Goal: Transaction & Acquisition: Purchase product/service

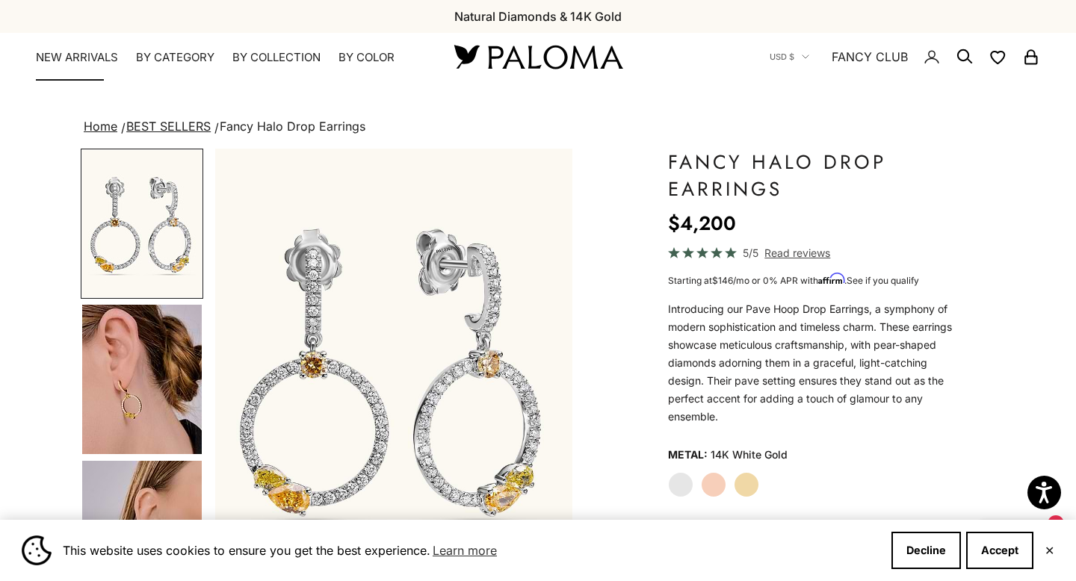
click at [92, 52] on link "NEW ARRIVALS" at bounding box center [77, 57] width 82 height 15
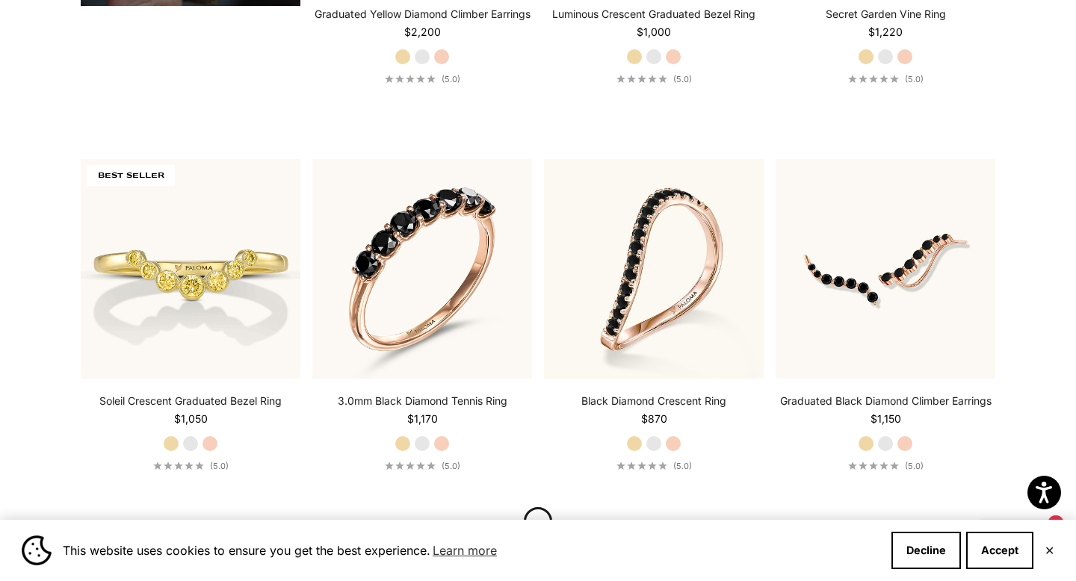
scroll to position [1474, 0]
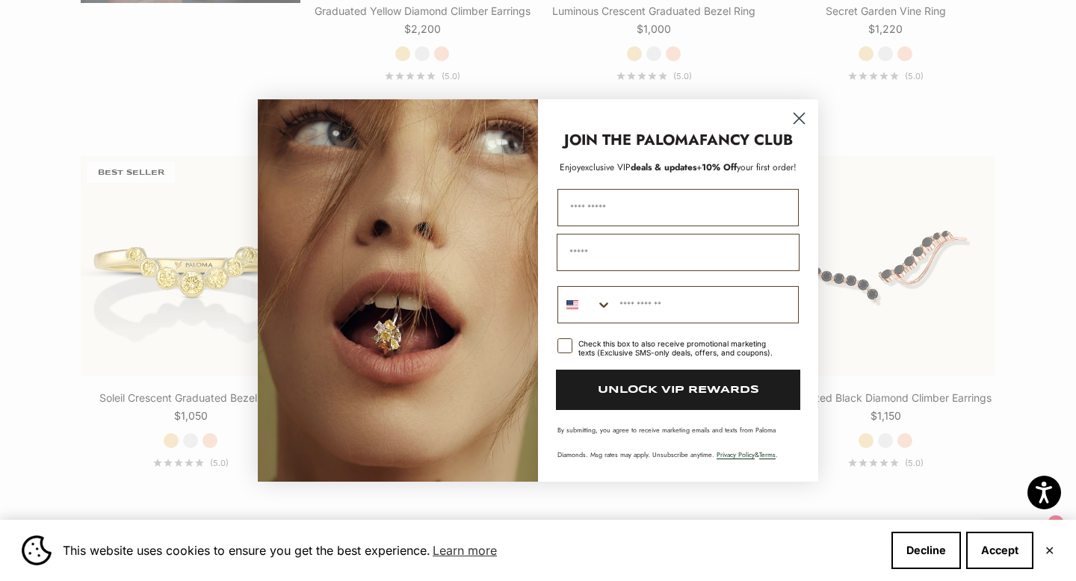
click at [800, 115] on circle "Close dialog" at bounding box center [798, 118] width 25 height 25
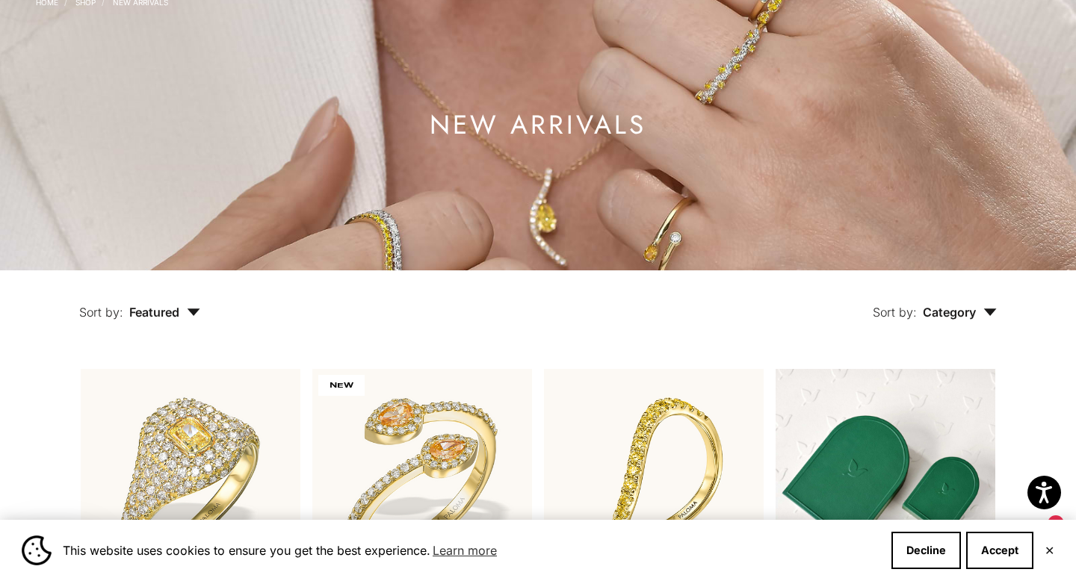
scroll to position [0, 0]
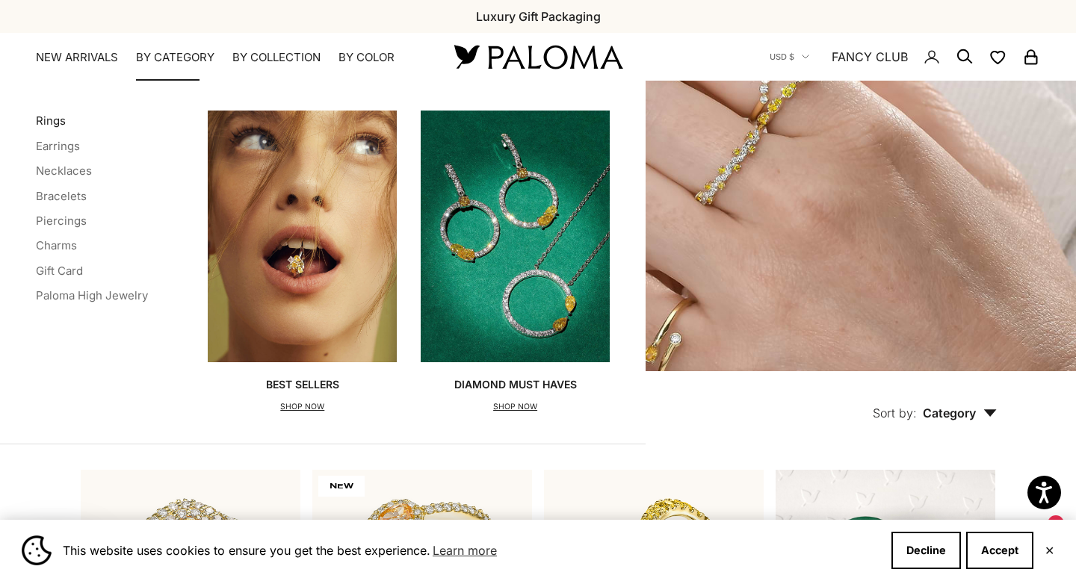
click at [55, 116] on link "Rings" at bounding box center [51, 121] width 30 height 14
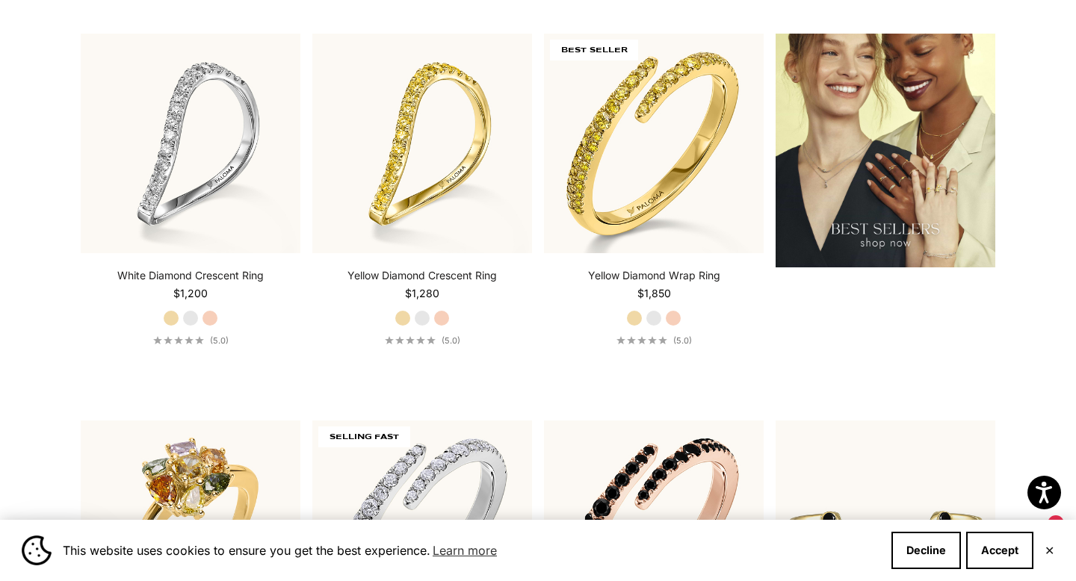
scroll to position [1789, 0]
